Goal: Find specific page/section: Find specific page/section

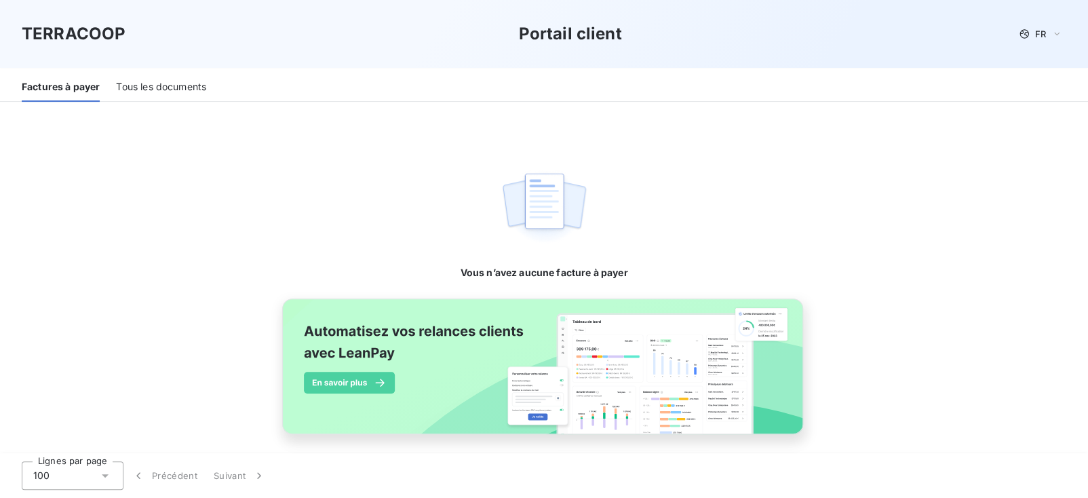
scroll to position [207, 0]
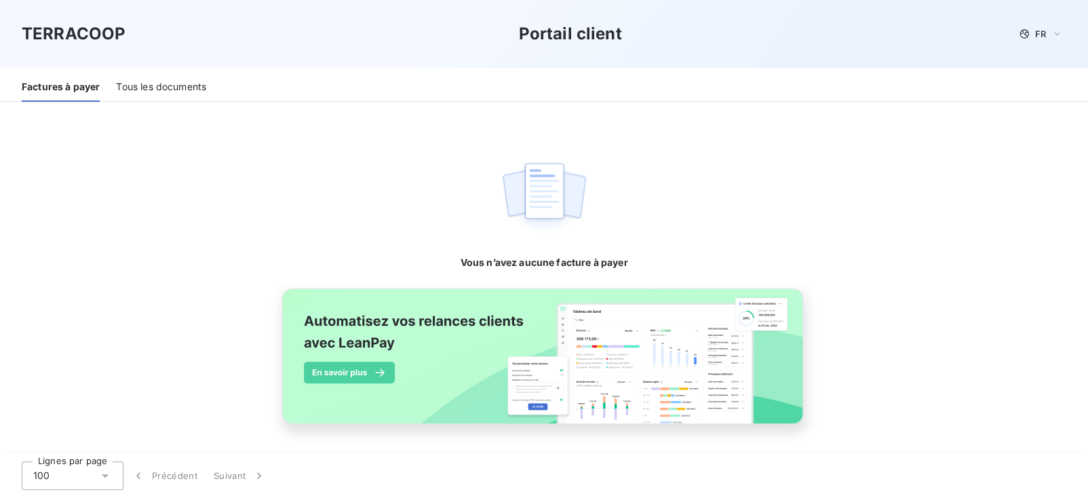
click at [189, 100] on div "Tous les documents" at bounding box center [161, 87] width 90 height 28
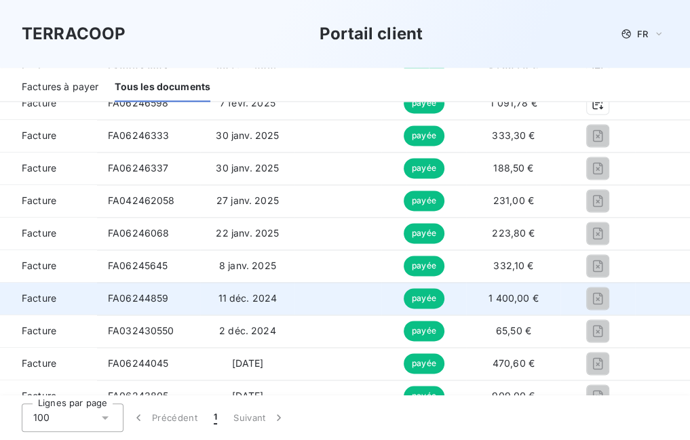
scroll to position [1085, 0]
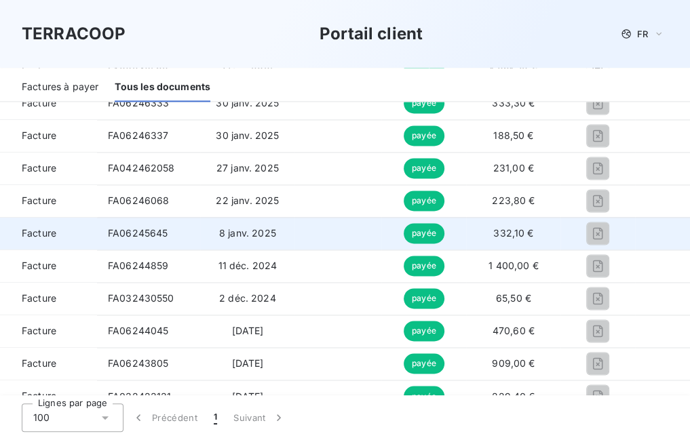
click at [323, 239] on td at bounding box center [337, 233] width 87 height 33
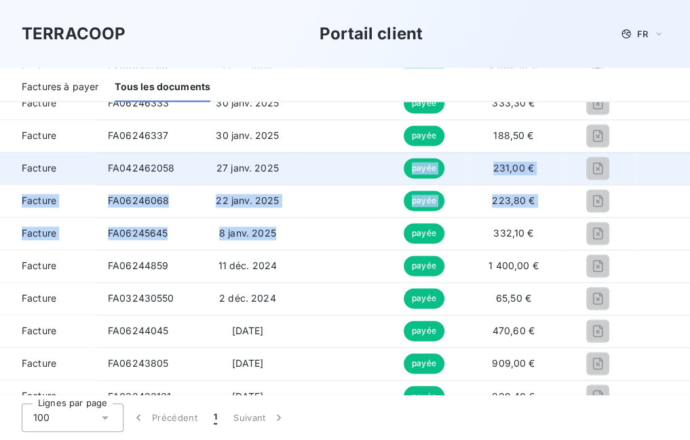
drag, startPoint x: 324, startPoint y: 234, endPoint x: 333, endPoint y: 169, distance: 65.7
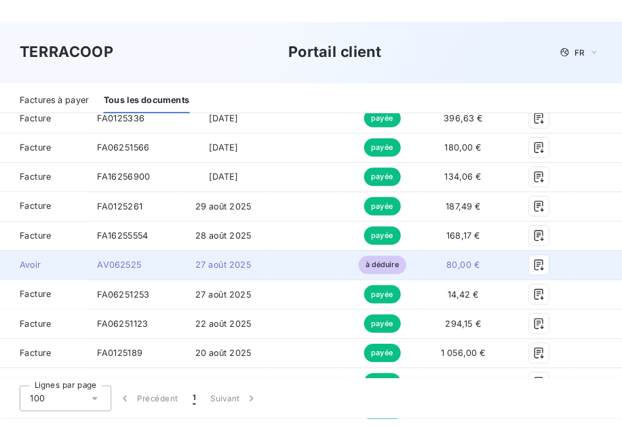
scroll to position [203, 0]
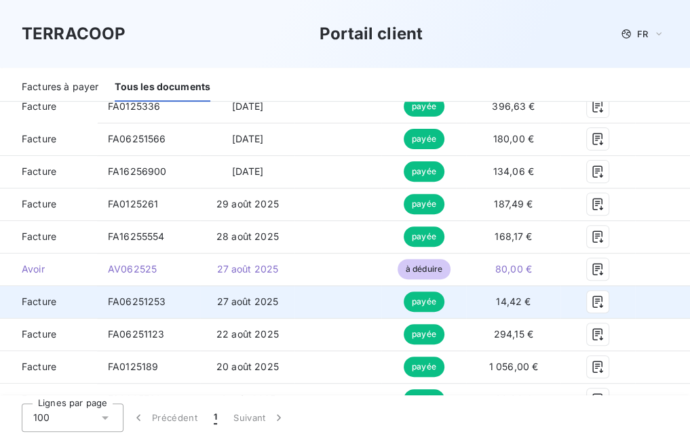
click at [309, 306] on td at bounding box center [337, 301] width 87 height 33
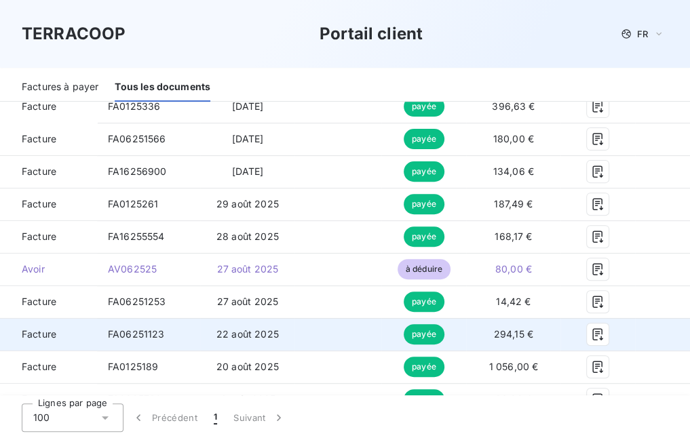
click at [311, 329] on td at bounding box center [337, 334] width 87 height 33
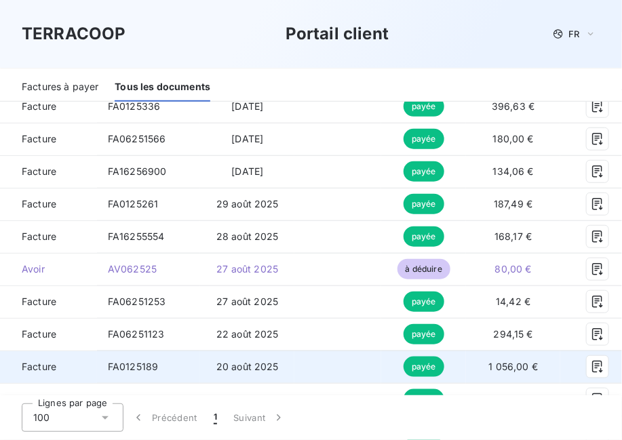
click at [302, 357] on td at bounding box center [337, 367] width 87 height 33
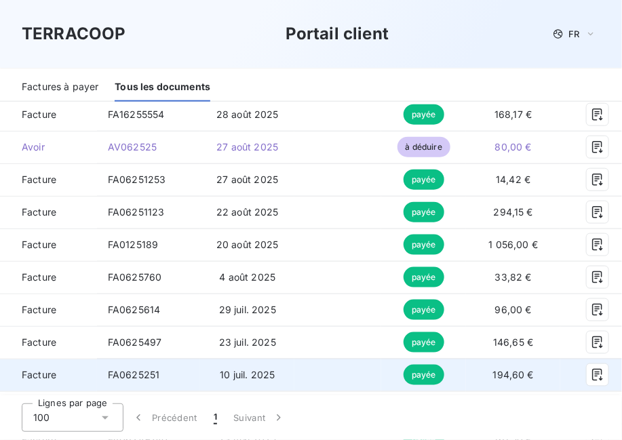
scroll to position [339, 0]
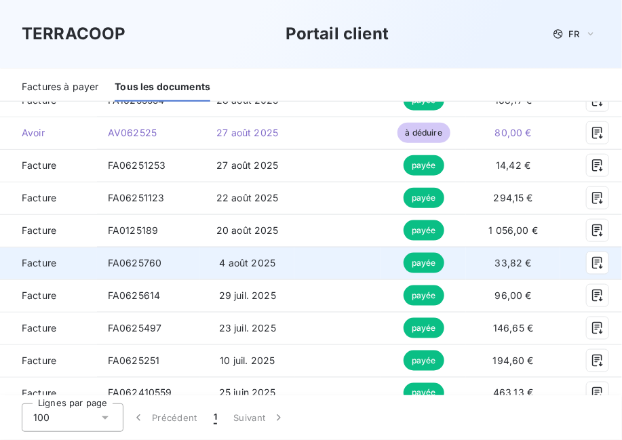
click at [309, 260] on td at bounding box center [337, 263] width 87 height 33
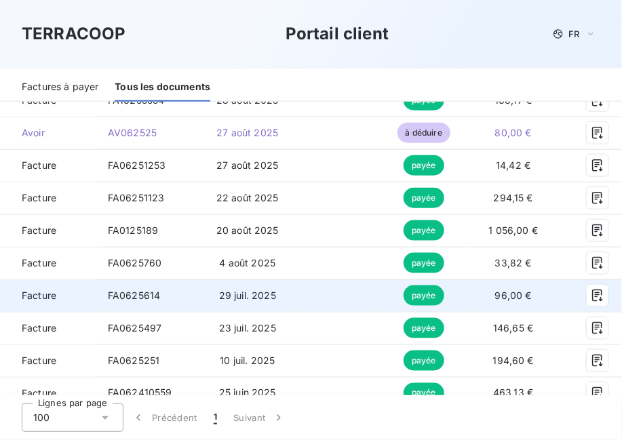
click at [309, 301] on td at bounding box center [337, 295] width 87 height 33
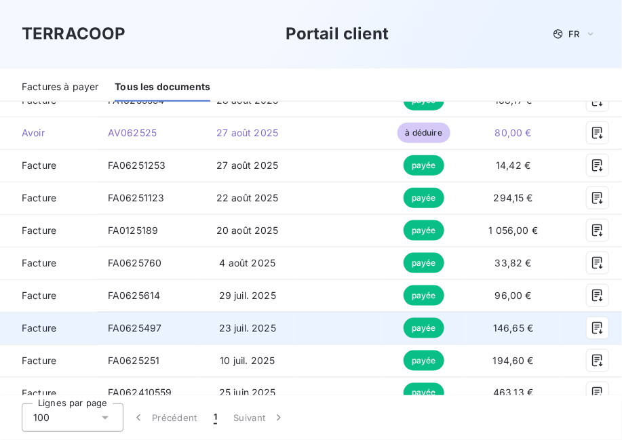
click at [304, 328] on td at bounding box center [337, 328] width 87 height 33
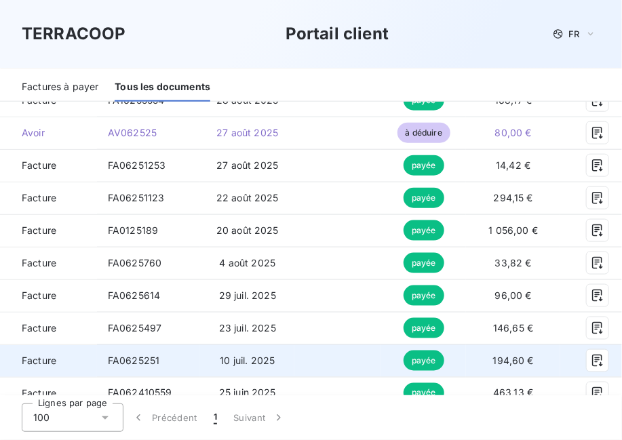
click at [300, 365] on td at bounding box center [337, 360] width 87 height 33
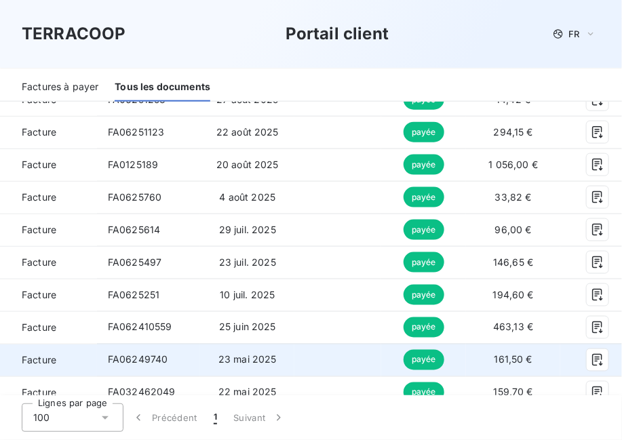
scroll to position [407, 0]
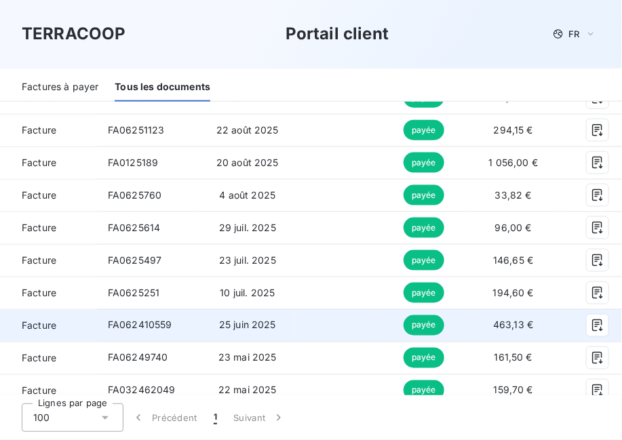
click at [305, 330] on td at bounding box center [337, 325] width 87 height 33
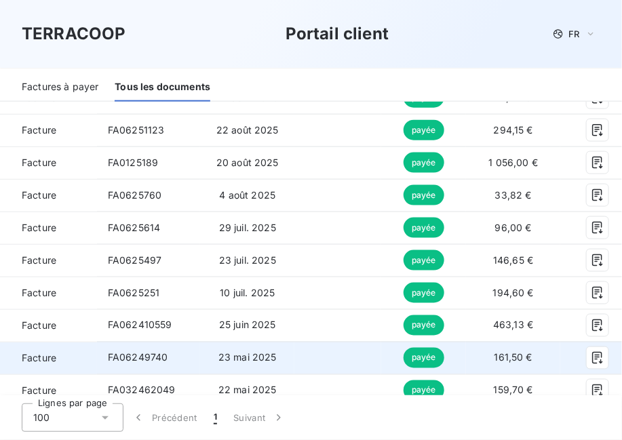
click at [300, 356] on td at bounding box center [337, 358] width 87 height 33
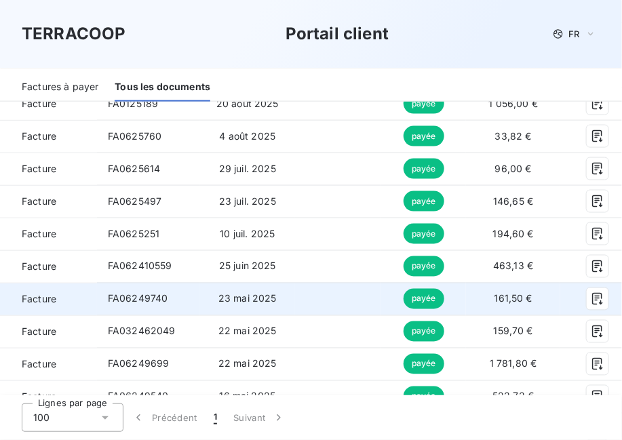
scroll to position [475, 0]
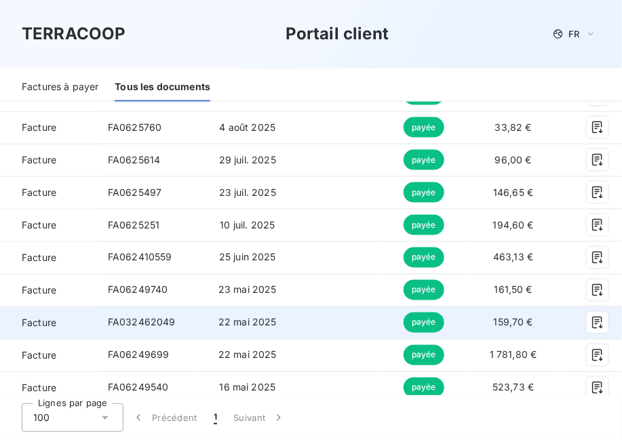
click at [301, 323] on td at bounding box center [337, 322] width 87 height 33
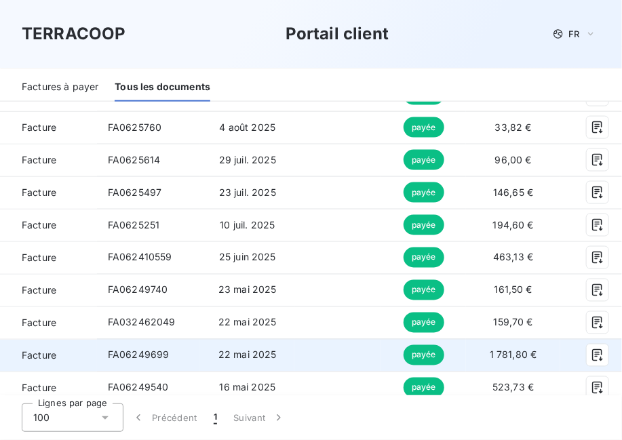
click at [299, 351] on td at bounding box center [337, 355] width 87 height 33
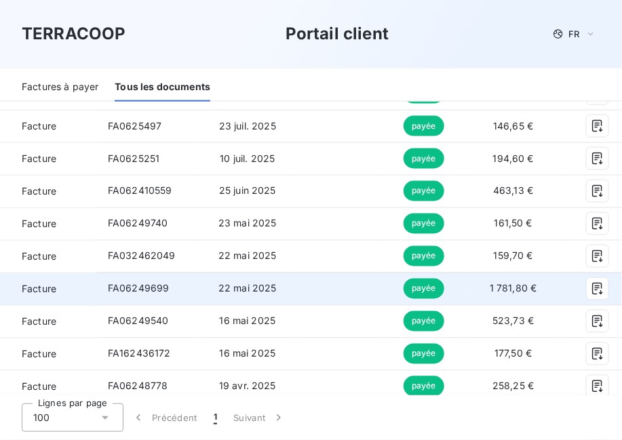
scroll to position [542, 0]
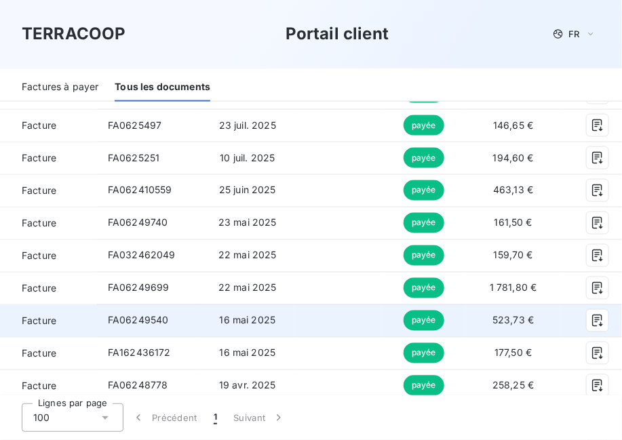
click at [300, 322] on td at bounding box center [337, 320] width 87 height 33
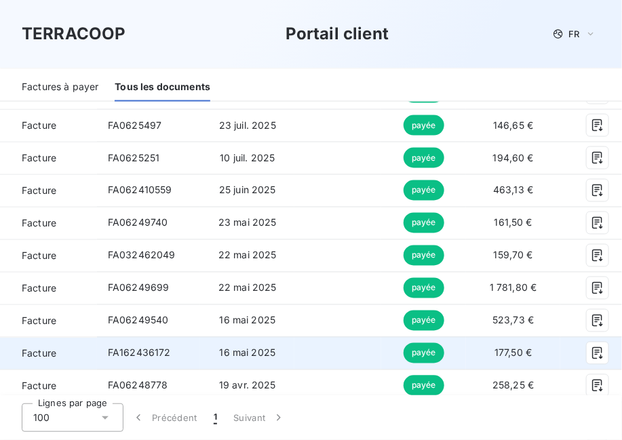
click at [298, 353] on td at bounding box center [337, 353] width 87 height 33
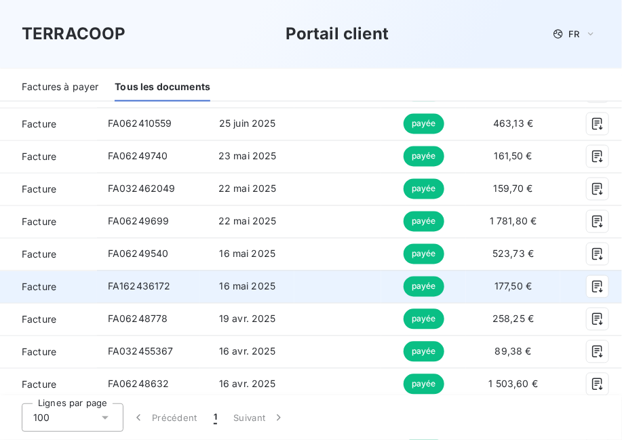
scroll to position [610, 0]
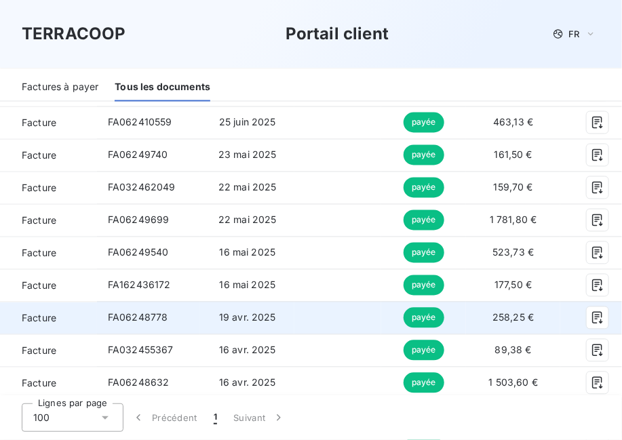
click at [300, 321] on td at bounding box center [337, 318] width 87 height 33
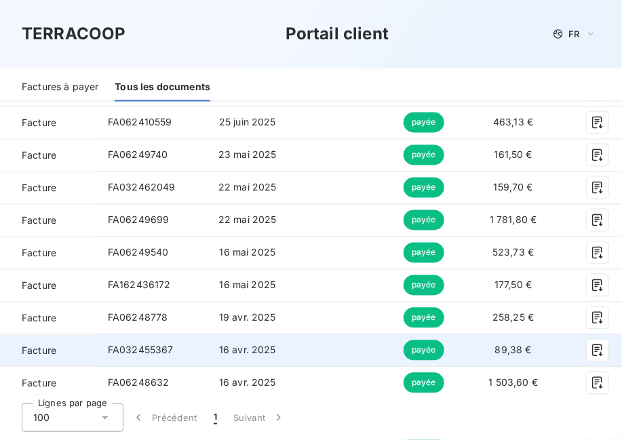
click at [302, 344] on td at bounding box center [337, 350] width 87 height 33
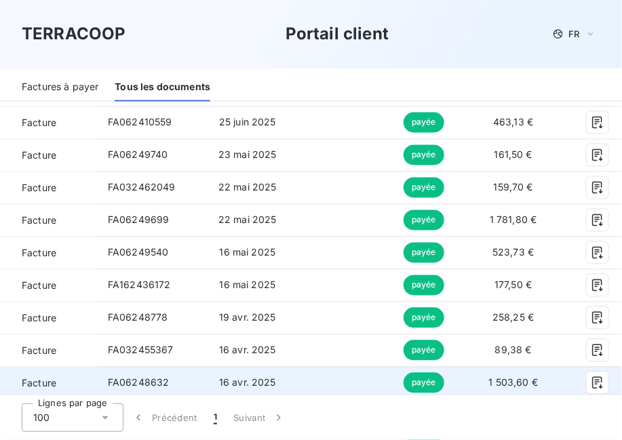
click at [308, 383] on td at bounding box center [337, 383] width 87 height 33
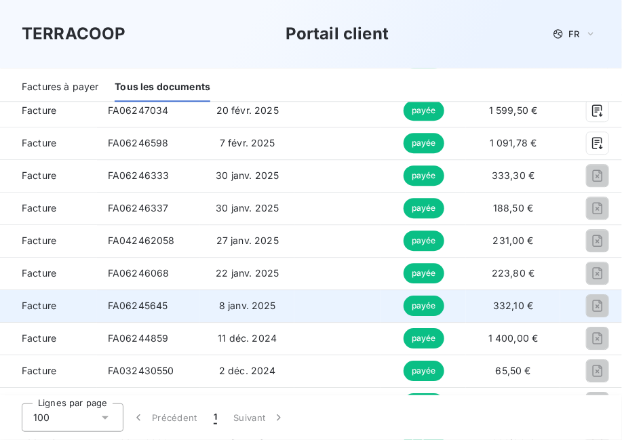
scroll to position [1017, 0]
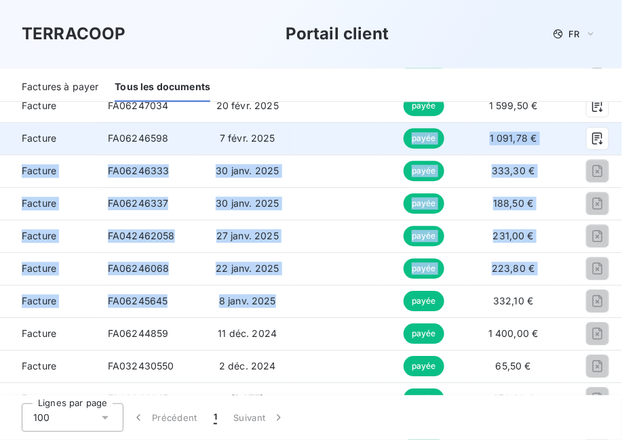
drag, startPoint x: 311, startPoint y: 305, endPoint x: 319, endPoint y: 145, distance: 160.2
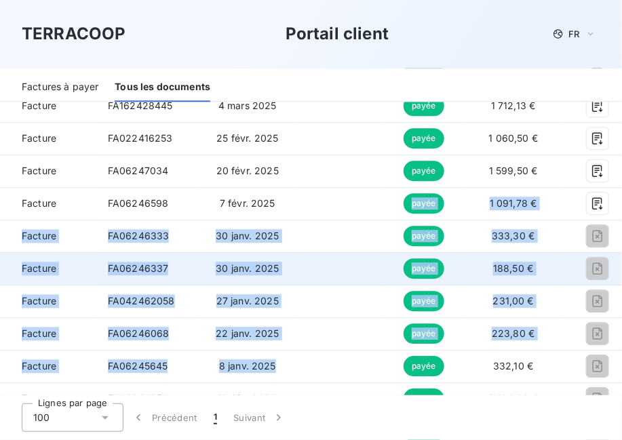
scroll to position [949, 0]
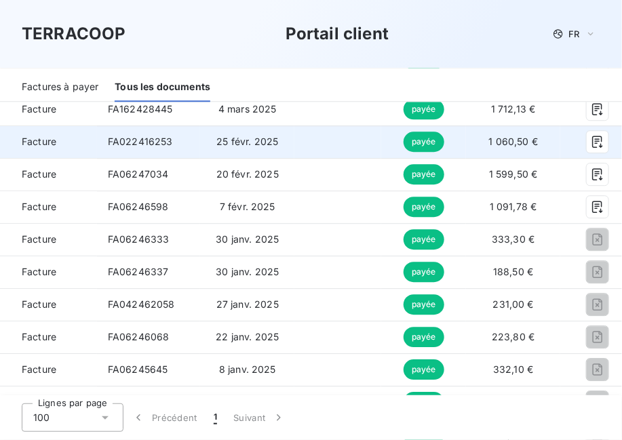
click at [319, 146] on td at bounding box center [337, 141] width 87 height 33
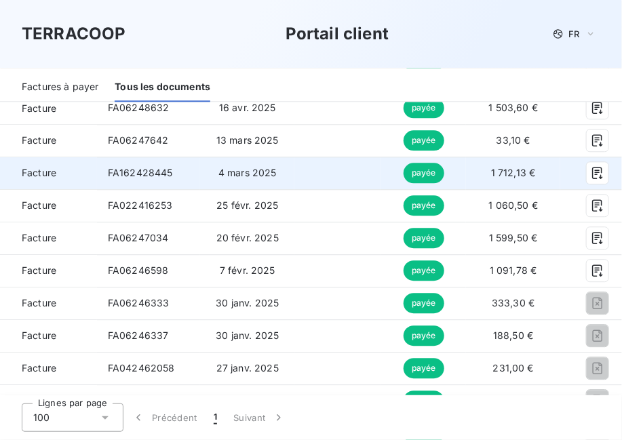
scroll to position [881, 0]
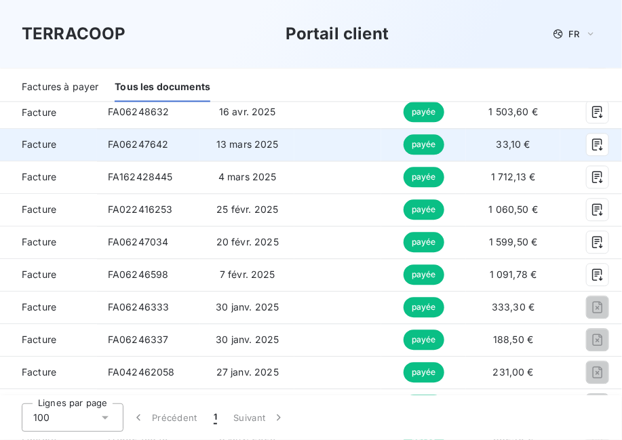
click at [313, 148] on td at bounding box center [337, 144] width 87 height 33
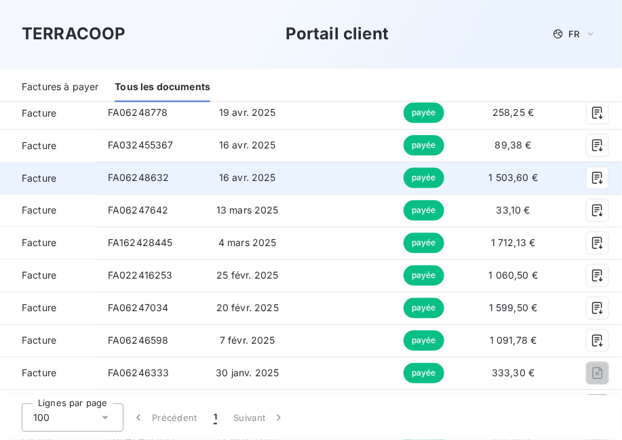
scroll to position [813, 0]
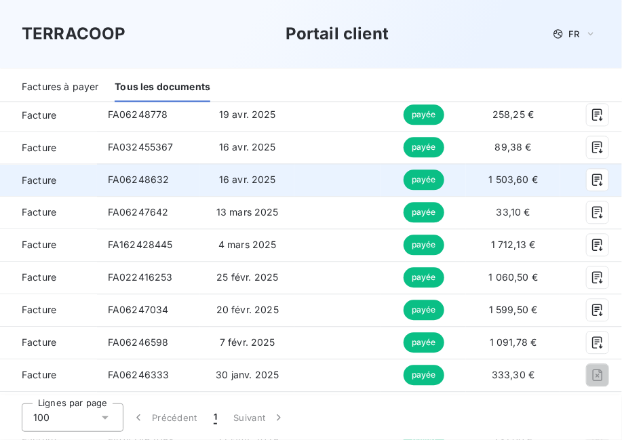
click at [311, 170] on td at bounding box center [337, 179] width 87 height 33
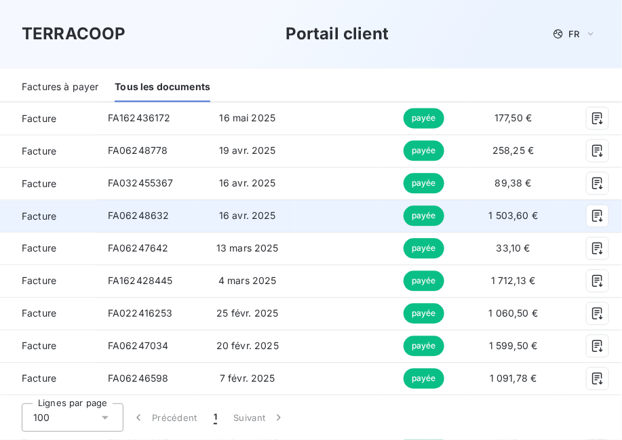
scroll to position [746, 0]
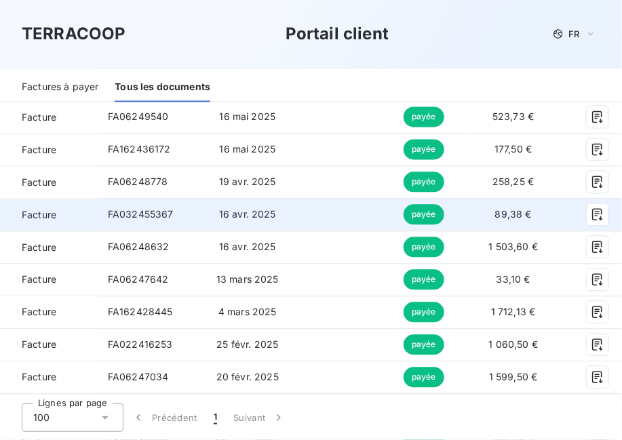
click at [305, 207] on td at bounding box center [337, 214] width 87 height 33
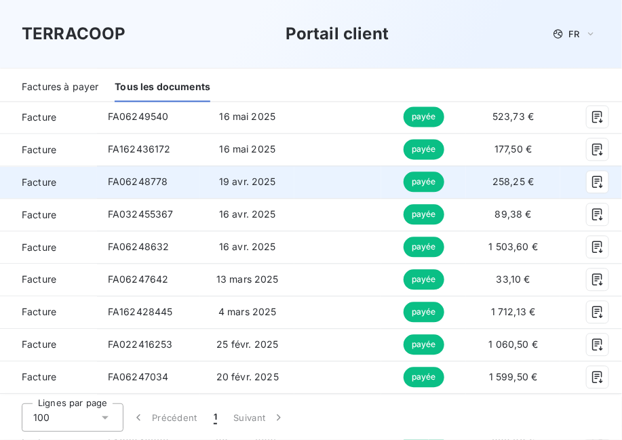
click at [306, 189] on td at bounding box center [337, 181] width 87 height 33
drag, startPoint x: 306, startPoint y: 189, endPoint x: 275, endPoint y: 193, distance: 32.1
click at [275, 193] on tr "Facture FA06248778 19 avr. 2025 payée 258,25 €" at bounding box center [363, 181] width 726 height 33
click at [132, 181] on span "FA06248778" at bounding box center [138, 182] width 60 height 12
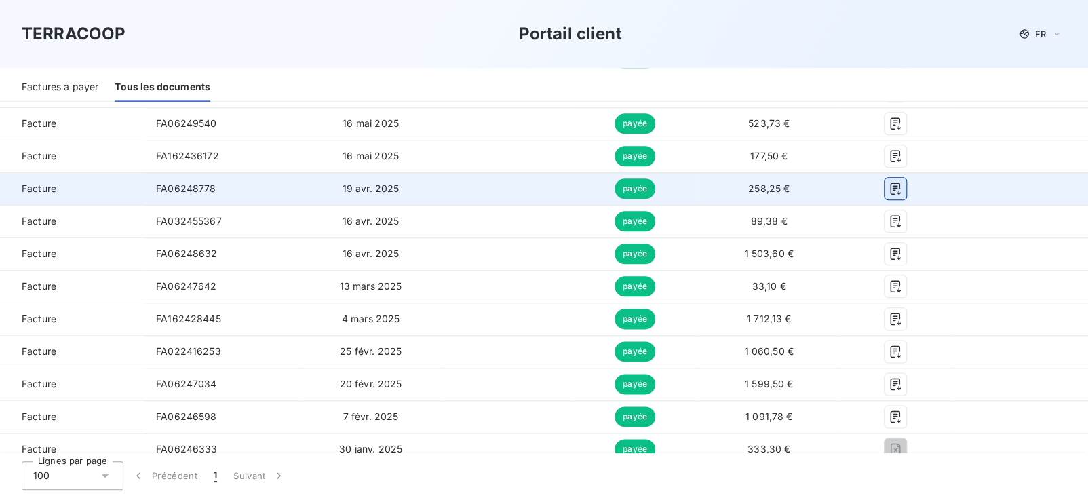
click at [892, 193] on icon "button" at bounding box center [895, 189] width 14 height 14
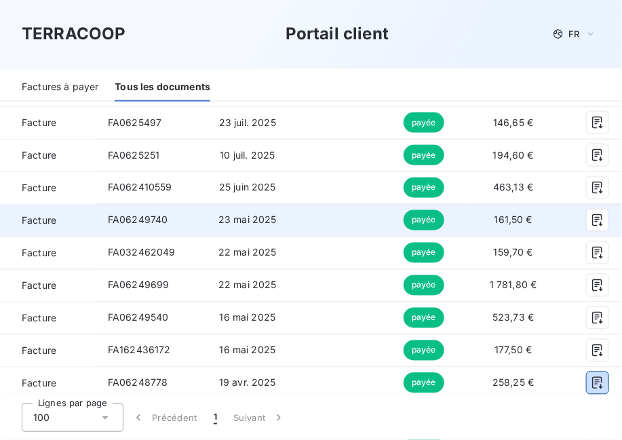
scroll to position [542, 0]
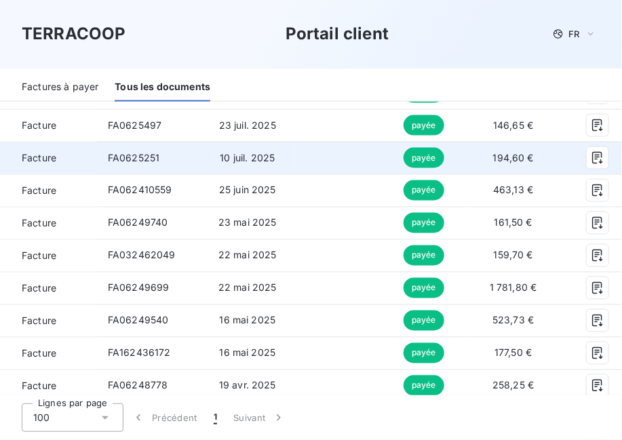
click at [296, 163] on td at bounding box center [337, 158] width 87 height 33
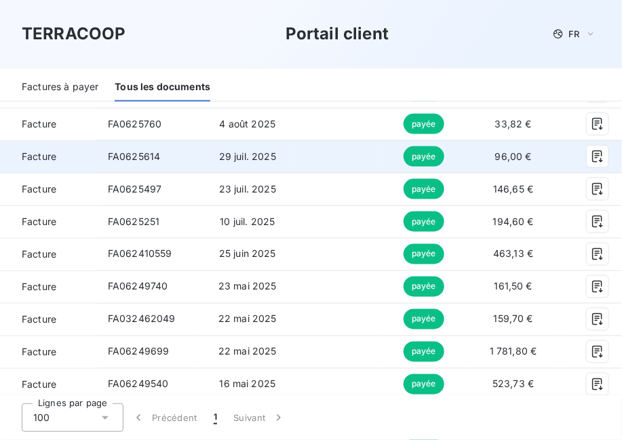
scroll to position [475, 0]
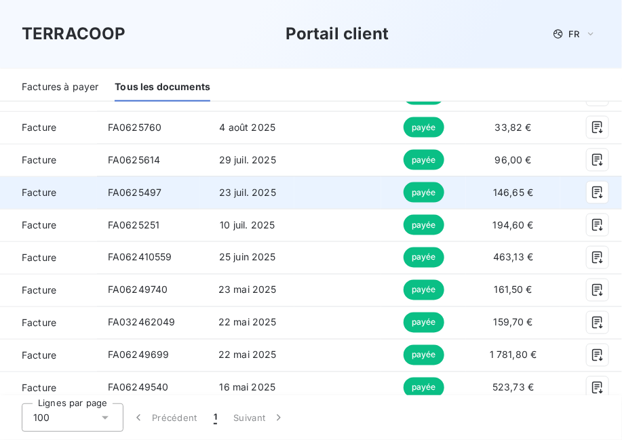
click at [294, 194] on td at bounding box center [337, 192] width 87 height 33
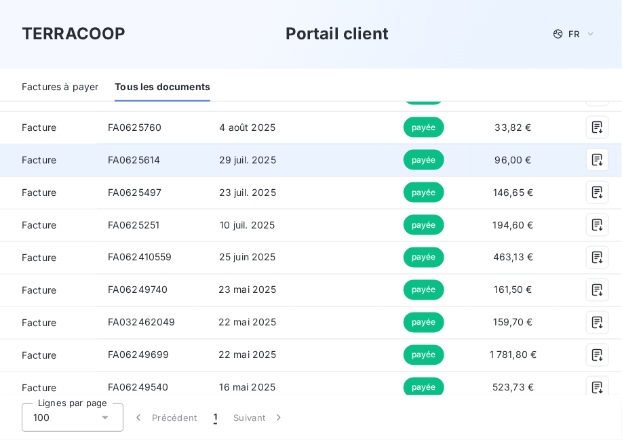
click at [294, 161] on td at bounding box center [337, 160] width 87 height 33
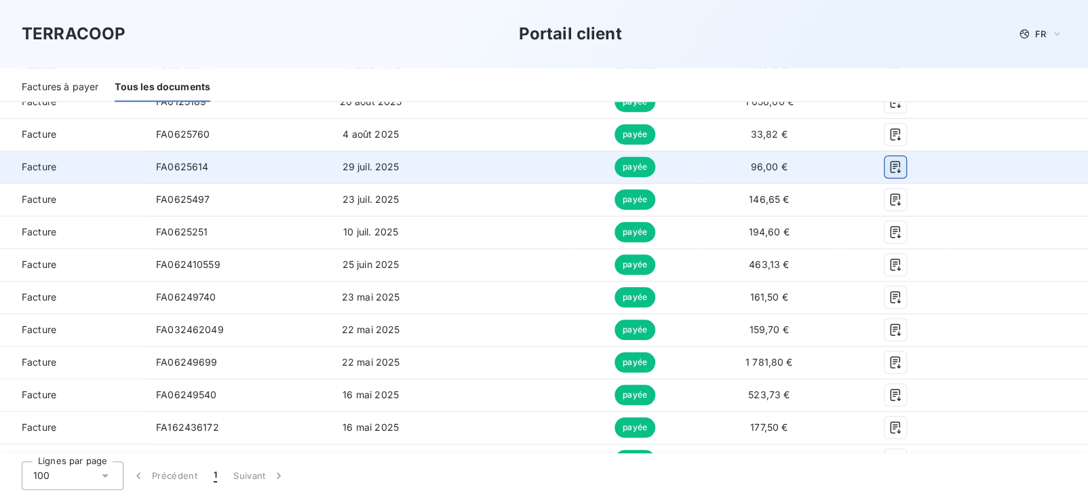
click at [888, 163] on icon "button" at bounding box center [895, 167] width 14 height 14
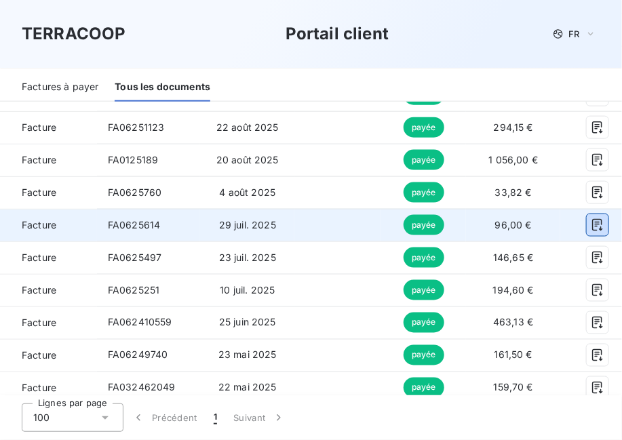
scroll to position [407, 0]
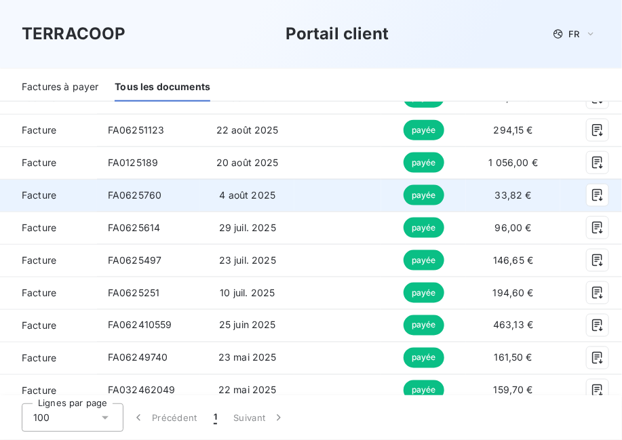
click at [301, 192] on td at bounding box center [337, 195] width 87 height 33
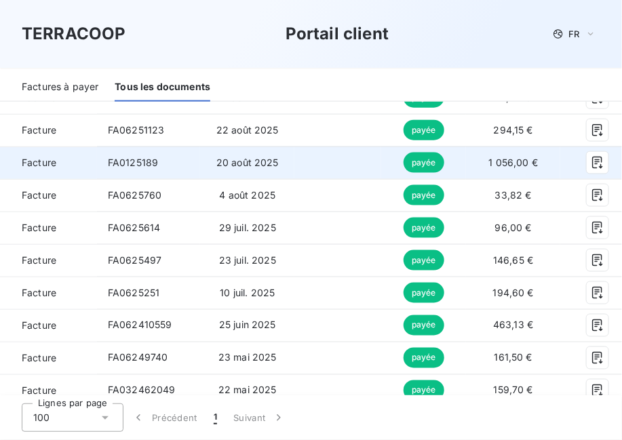
click at [306, 159] on td at bounding box center [337, 162] width 87 height 33
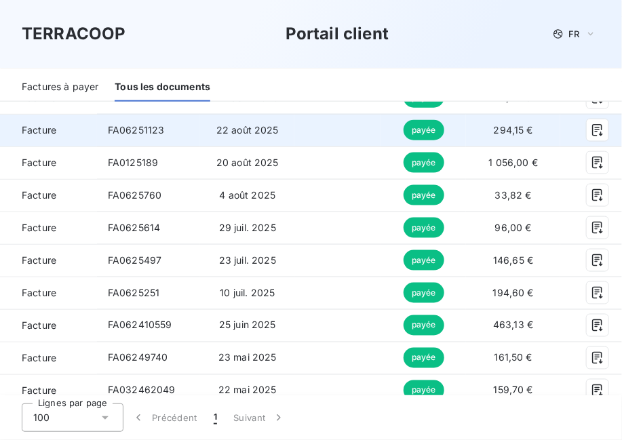
click at [313, 134] on td at bounding box center [337, 130] width 87 height 33
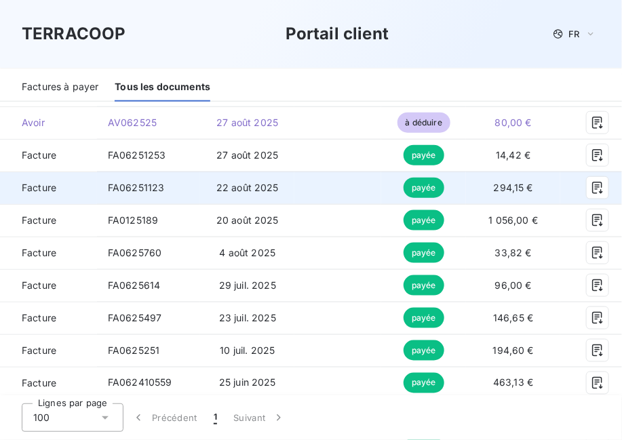
scroll to position [339, 0]
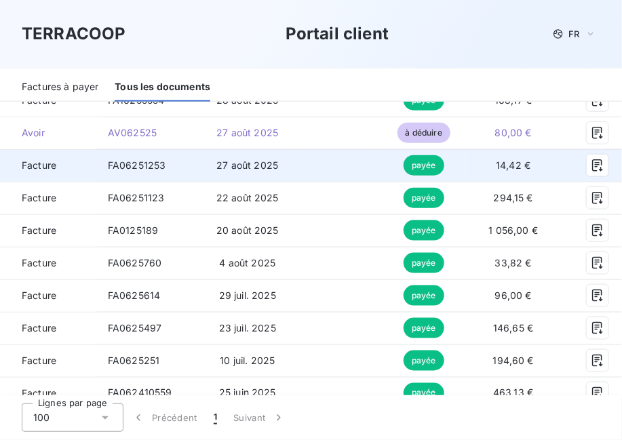
click at [311, 161] on td at bounding box center [337, 165] width 87 height 33
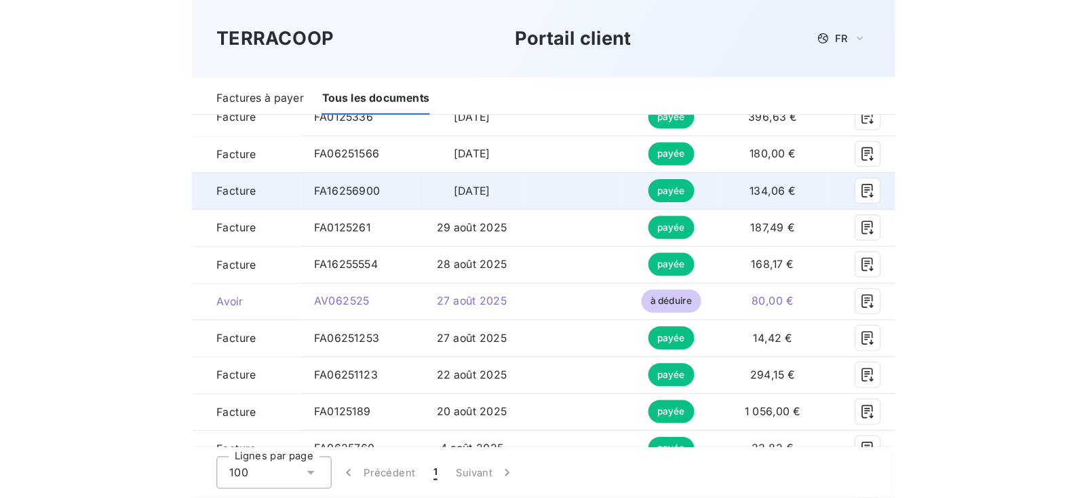
scroll to position [203, 0]
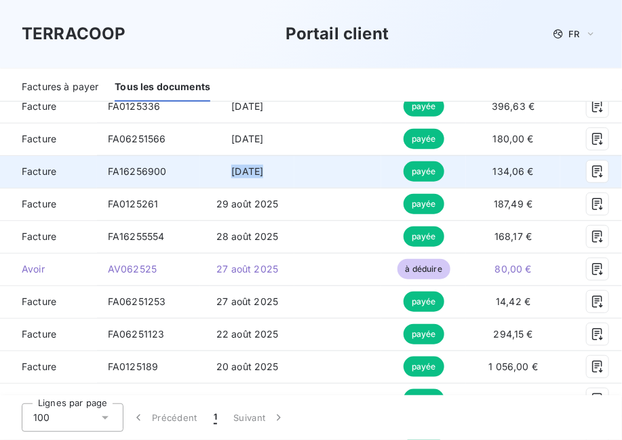
drag, startPoint x: 300, startPoint y: 176, endPoint x: 212, endPoint y: 175, distance: 87.5
click at [212, 175] on tr "Facture FA16256900 9 sept. 2025 payée 134,06 €" at bounding box center [363, 171] width 726 height 33
